Goal: Register for event/course

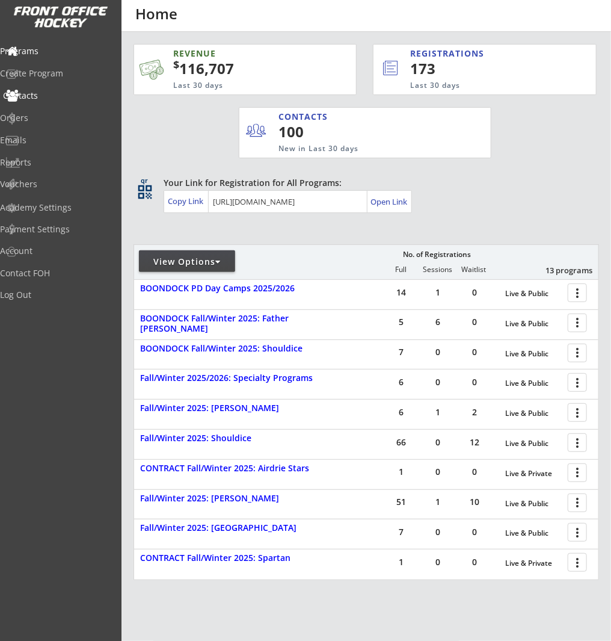
click at [52, 94] on div "Contacts" at bounding box center [57, 95] width 108 height 8
select select ""Players""
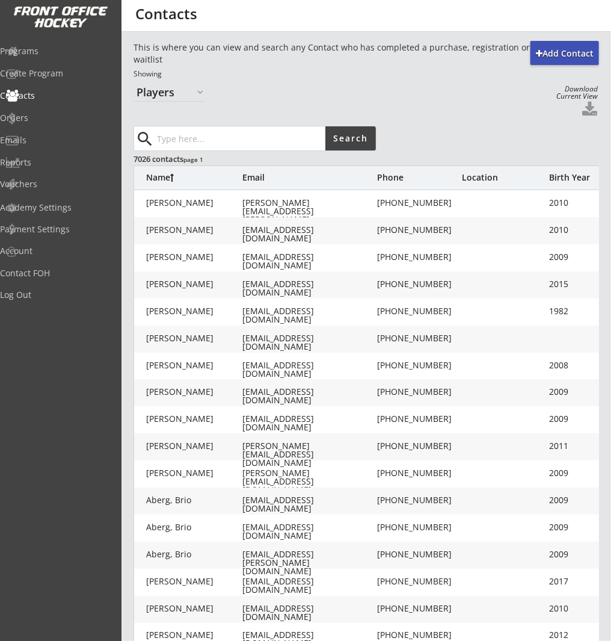
click at [171, 130] on input "input" at bounding box center [240, 138] width 171 height 24
type input "[PERSON_NAME]"
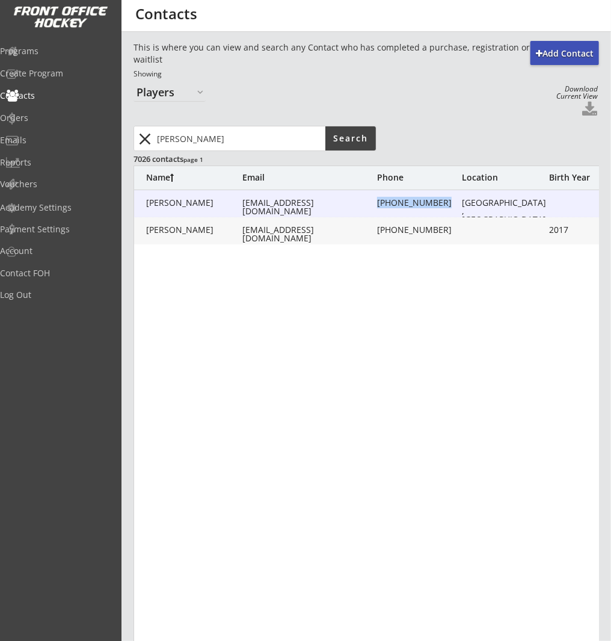
drag, startPoint x: 437, startPoint y: 202, endPoint x: 439, endPoint y: 285, distance: 83.0
click at [377, 205] on div "[PHONE_NUMBER]" at bounding box center [419, 203] width 84 height 8
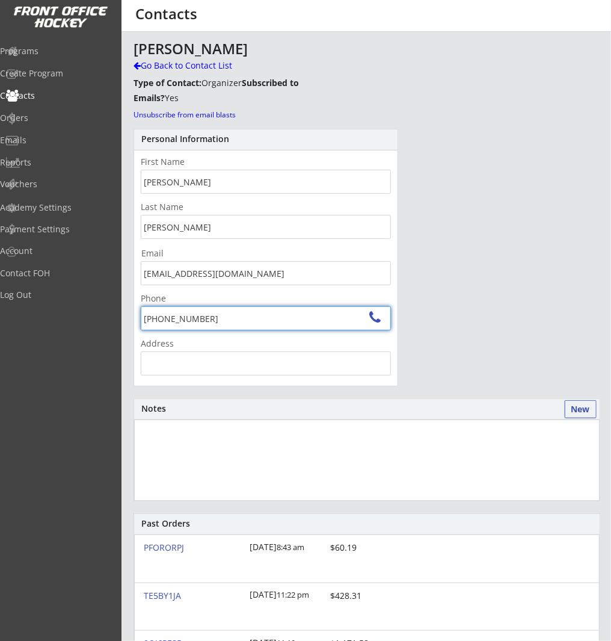
drag, startPoint x: 316, startPoint y: 329, endPoint x: 313, endPoint y: 318, distance: 11.2
click at [316, 327] on input "input" at bounding box center [266, 318] width 250 height 24
click at [313, 318] on input "input" at bounding box center [266, 318] width 250 height 24
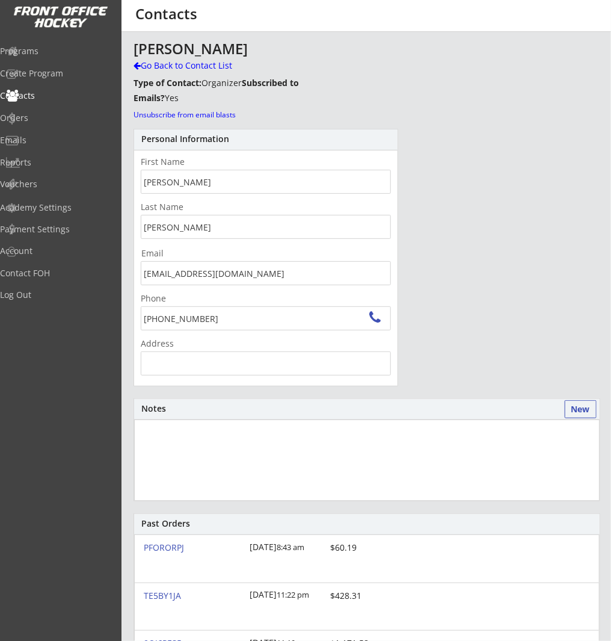
drag, startPoint x: 522, startPoint y: 209, endPoint x: 478, endPoint y: 146, distance: 76.4
click at [522, 209] on div "[PERSON_NAME] Go Back to Contact List Type of Contact: Organizer Subscribed to …" at bounding box center [367, 559] width 466 height 1036
click at [217, 65] on div "Go Back to Contact List" at bounding box center [211, 66] width 155 height 12
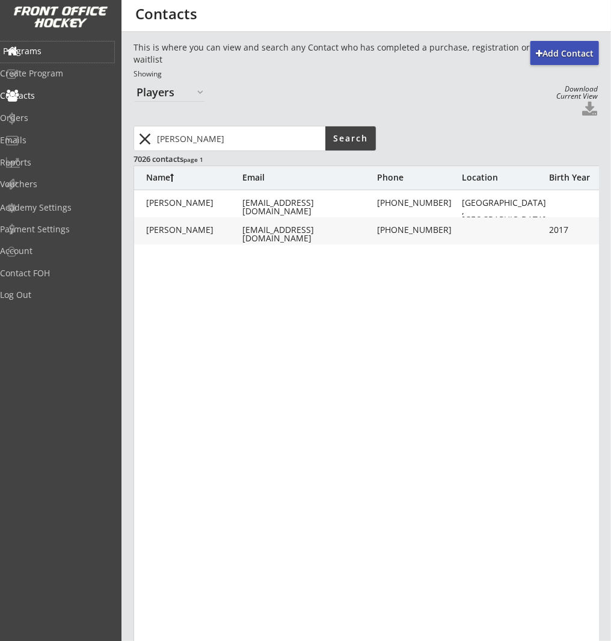
click at [89, 52] on div "Programs" at bounding box center [57, 51] width 108 height 8
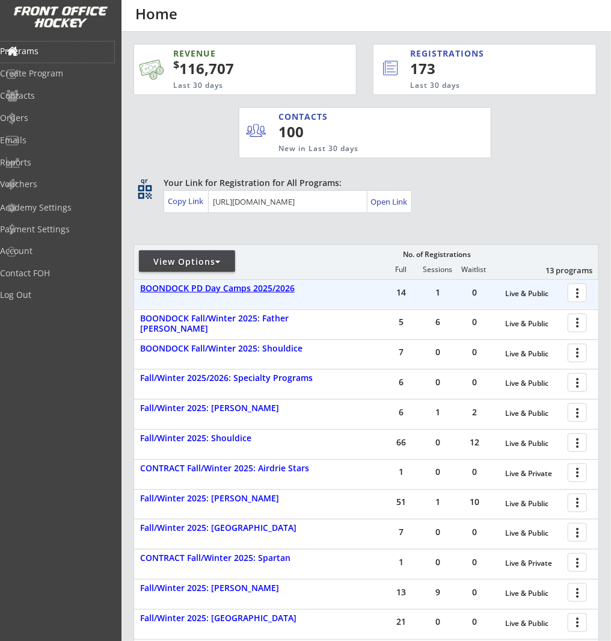
click at [279, 288] on div "BOONDOCK PD Day Camps 2025/2026" at bounding box center [234, 288] width 188 height 10
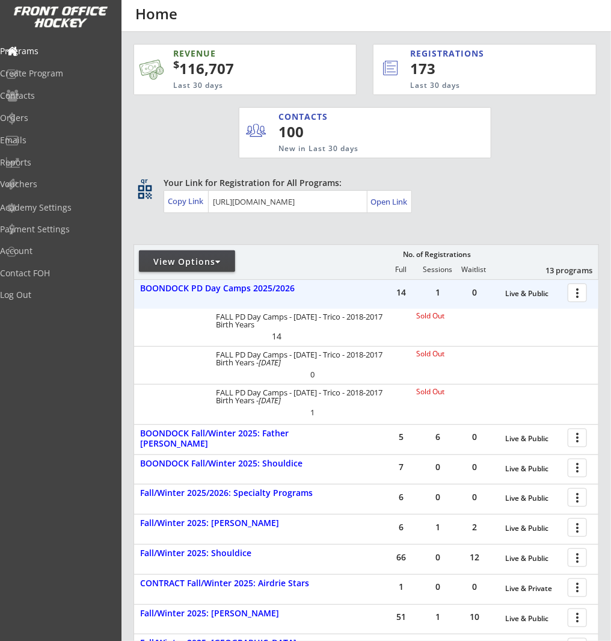
click at [594, 291] on div "14 1 0 Live & Public more_vert" at bounding box center [490, 294] width 215 height 29
click at [589, 295] on div at bounding box center [579, 292] width 21 height 21
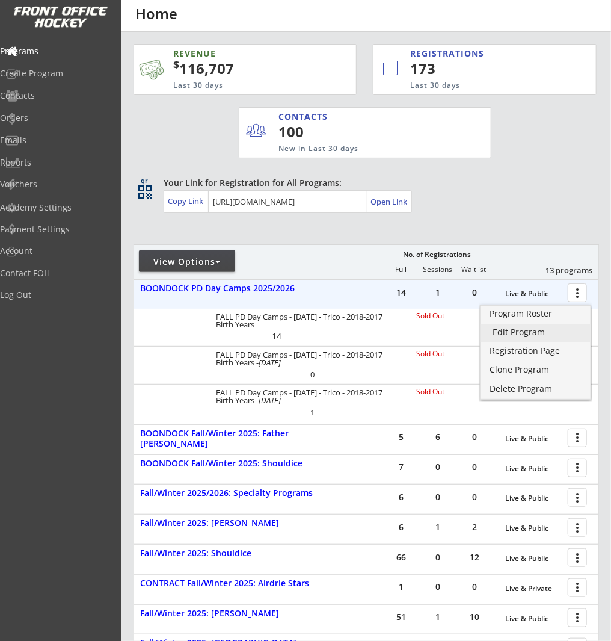
click at [551, 329] on div "Edit Program" at bounding box center [536, 332] width 86 height 8
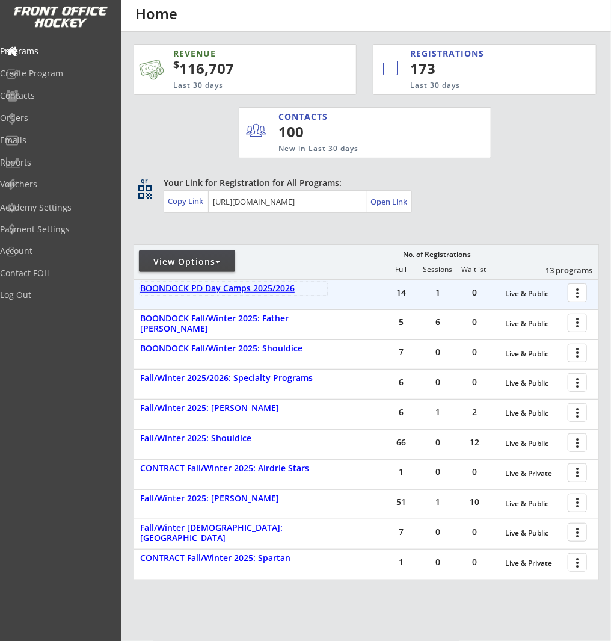
click at [272, 294] on div "BOONDOCK PD Day Camps 2025/2026" at bounding box center [234, 288] width 188 height 10
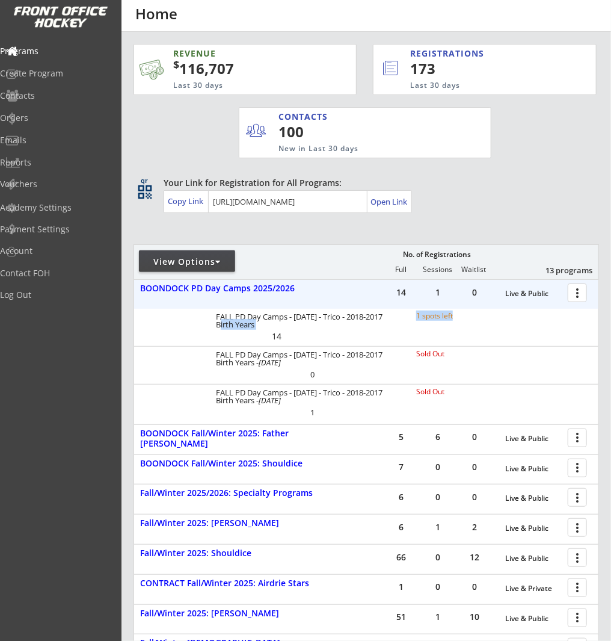
drag, startPoint x: 441, startPoint y: 319, endPoint x: 399, endPoint y: 316, distance: 41.6
click at [399, 317] on div "FALL PD Day Camps - Sept. 29/30 - Trico - 2018-2017 Birth Years 1 spots left" at bounding box center [366, 320] width 312 height 16
click at [517, 339] on div "FALL PD Day Camps - Sept. 29/30 - Trico - 2018-2017 Birth Years 1 spots left 14" at bounding box center [366, 327] width 464 height 37
drag, startPoint x: 410, startPoint y: 315, endPoint x: 471, endPoint y: 317, distance: 61.4
click at [471, 317] on div "FALL PD Day Camps - Sept. 29/30 - Trico - 2018-2017 Birth Years 1 spots left" at bounding box center [366, 321] width 312 height 18
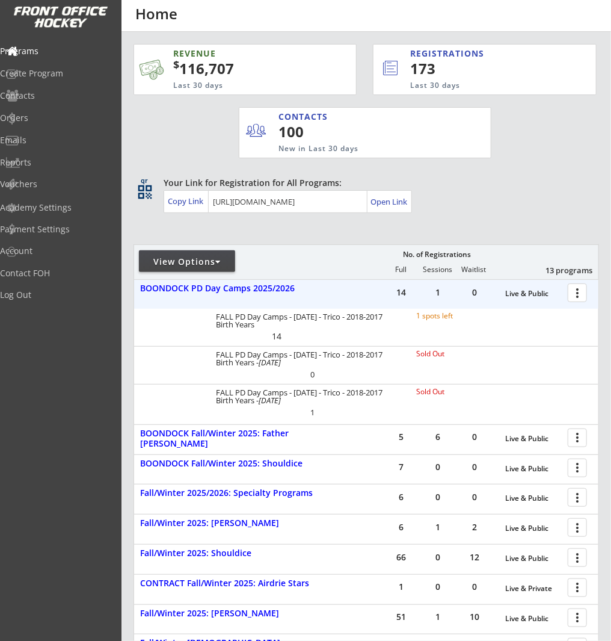
click at [538, 209] on div "Your Link for Registration for All Programs: Copy Link Open Link" at bounding box center [382, 195] width 436 height 36
